Goal: Task Accomplishment & Management: Manage account settings

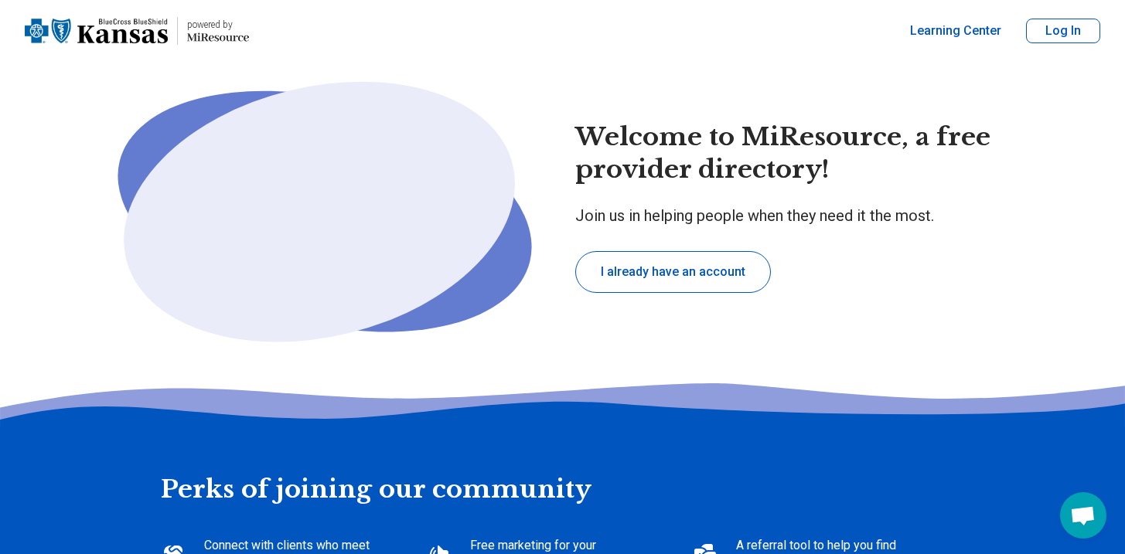
click at [710, 268] on button "I already have an account" at bounding box center [673, 272] width 196 height 42
type textarea "*"
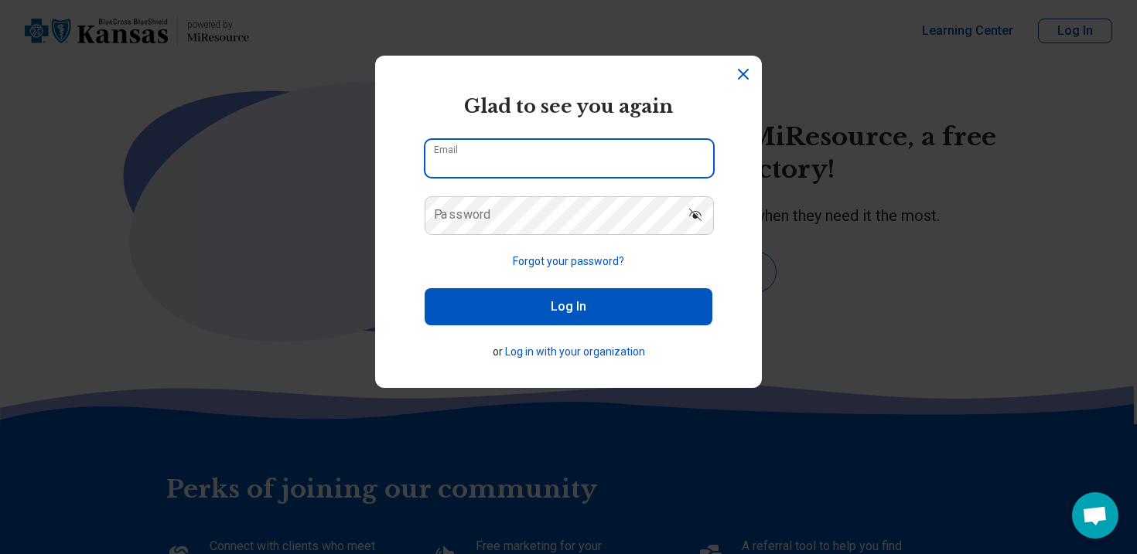
click at [572, 165] on input "Email" at bounding box center [569, 158] width 288 height 37
type input "**********"
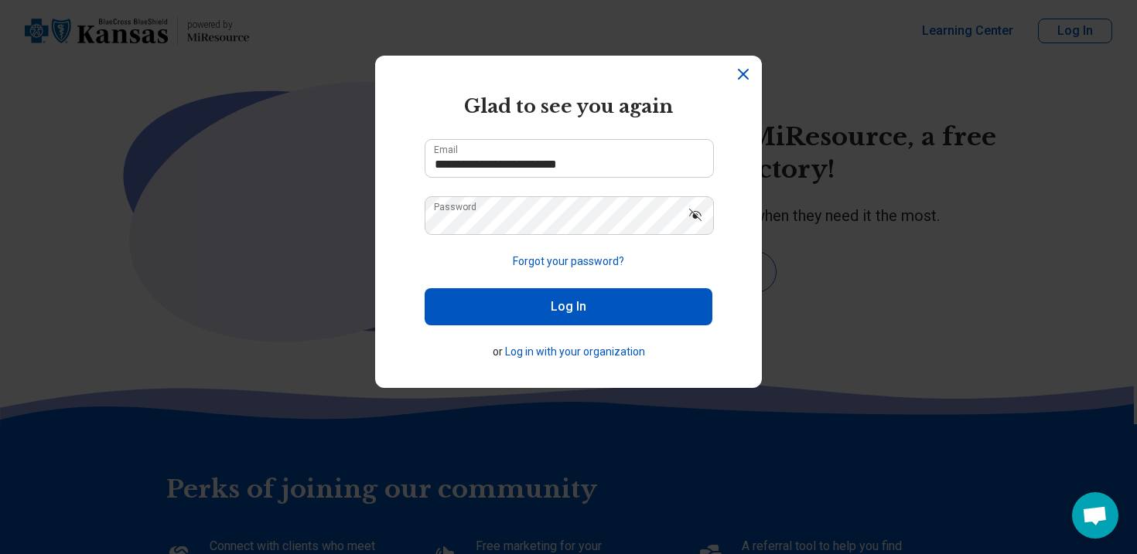
click at [549, 307] on button "Log In" at bounding box center [569, 306] width 288 height 37
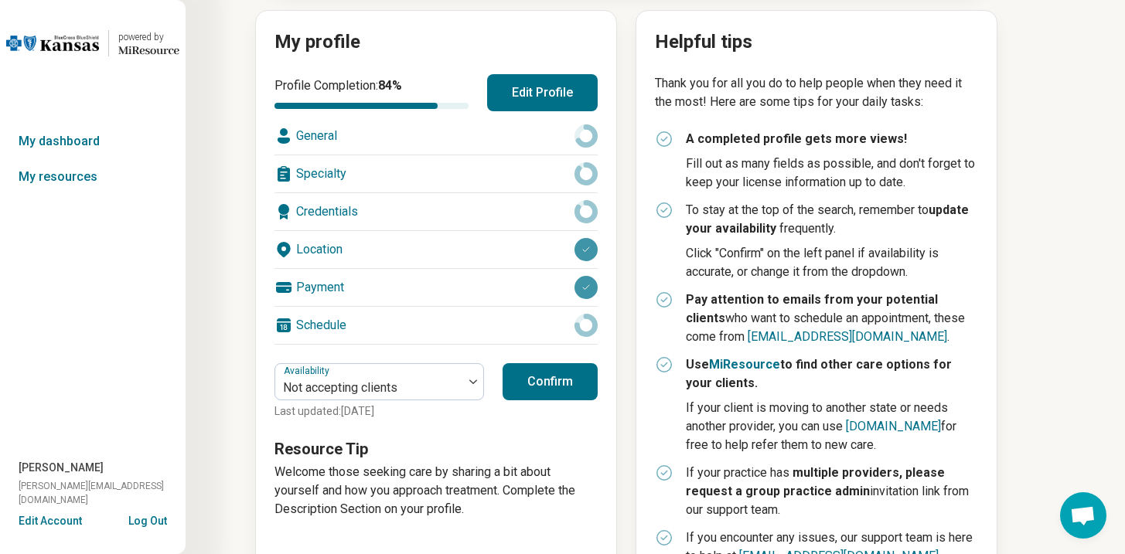
scroll to position [171, 0]
click at [569, 383] on button "Confirm" at bounding box center [550, 381] width 95 height 37
click at [84, 140] on link "My dashboard" at bounding box center [93, 142] width 186 height 36
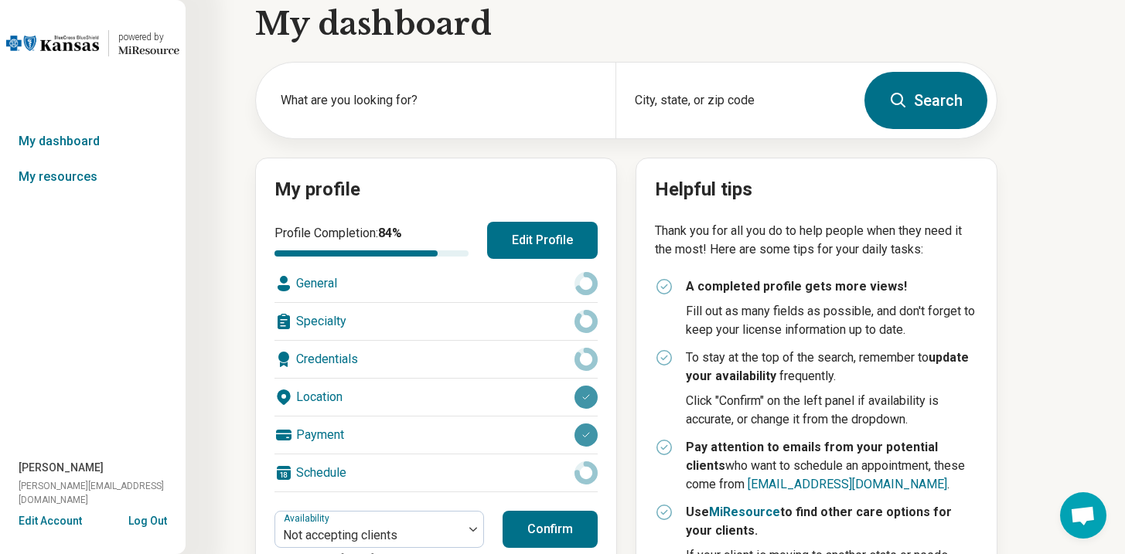
scroll to position [0, 0]
